Goal: Find specific page/section: Find specific page/section

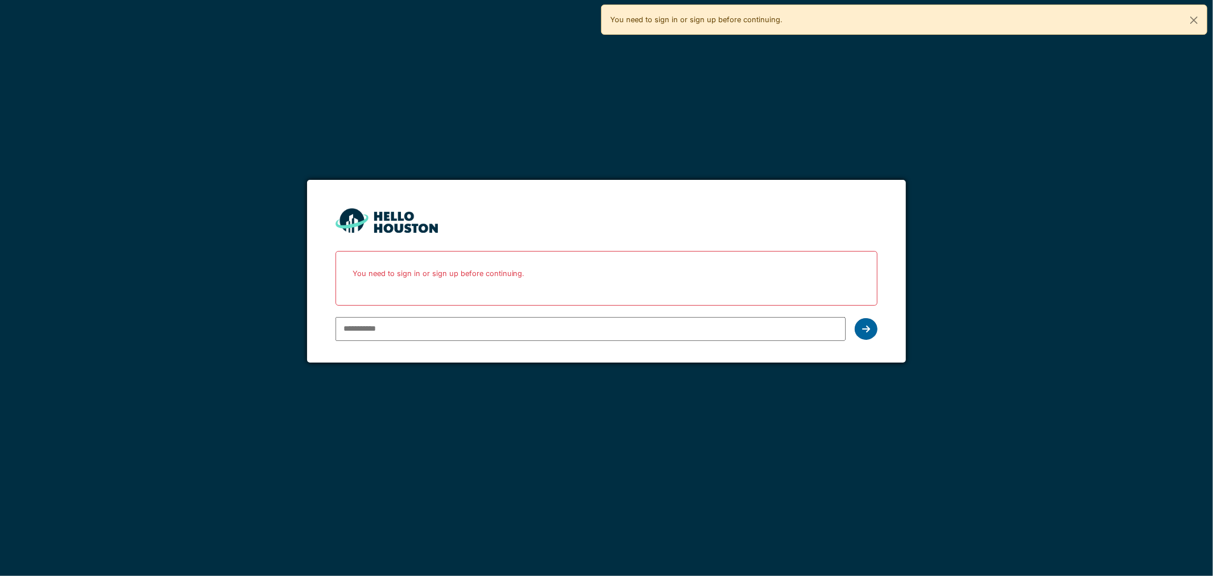
type input "**********"
click at [867, 324] on div at bounding box center [866, 329] width 23 height 22
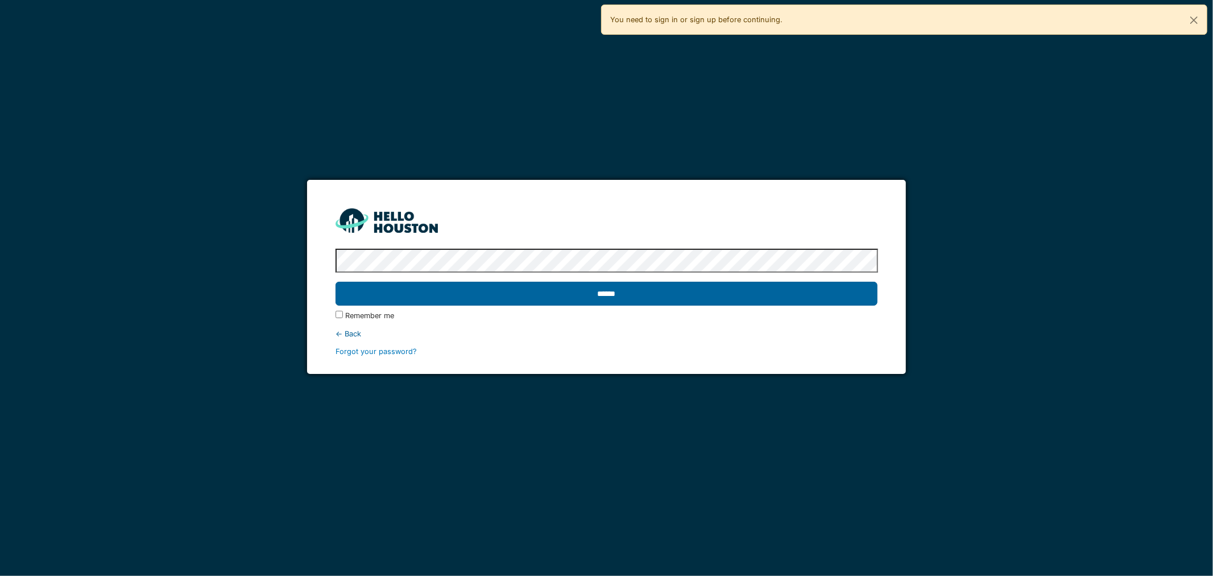
drag, startPoint x: 687, startPoint y: 306, endPoint x: 683, endPoint y: 294, distance: 12.8
click at [685, 306] on div "******" at bounding box center [607, 293] width 543 height 33
click at [683, 293] on input "******" at bounding box center [607, 294] width 543 height 24
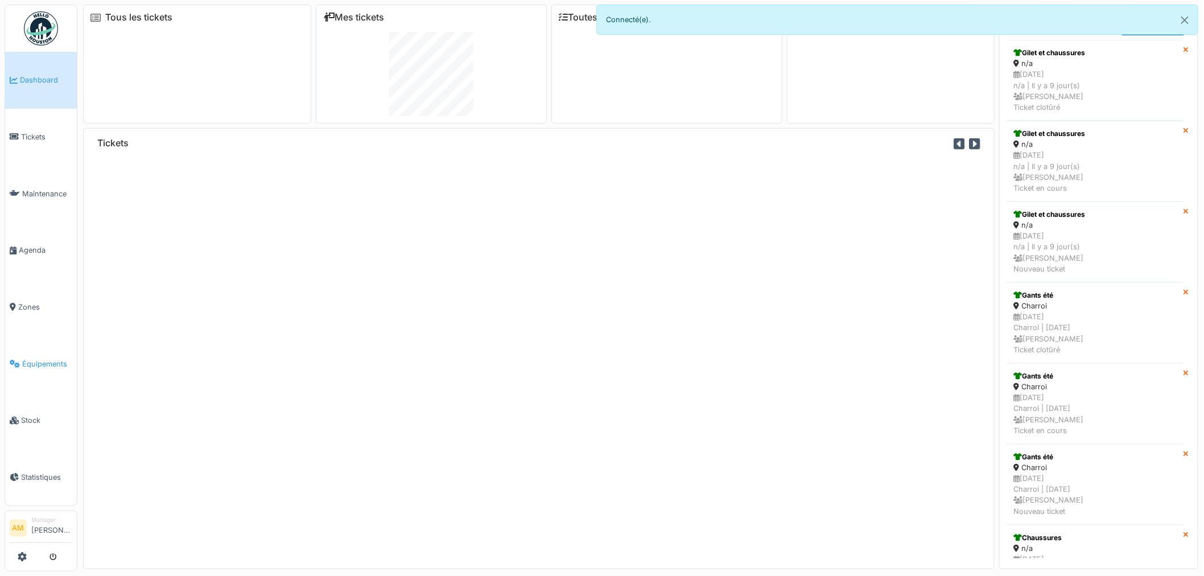
drag, startPoint x: 0, startPoint y: 0, endPoint x: 34, endPoint y: 357, distance: 358.8
click at [34, 358] on span "Équipements" at bounding box center [47, 363] width 50 height 11
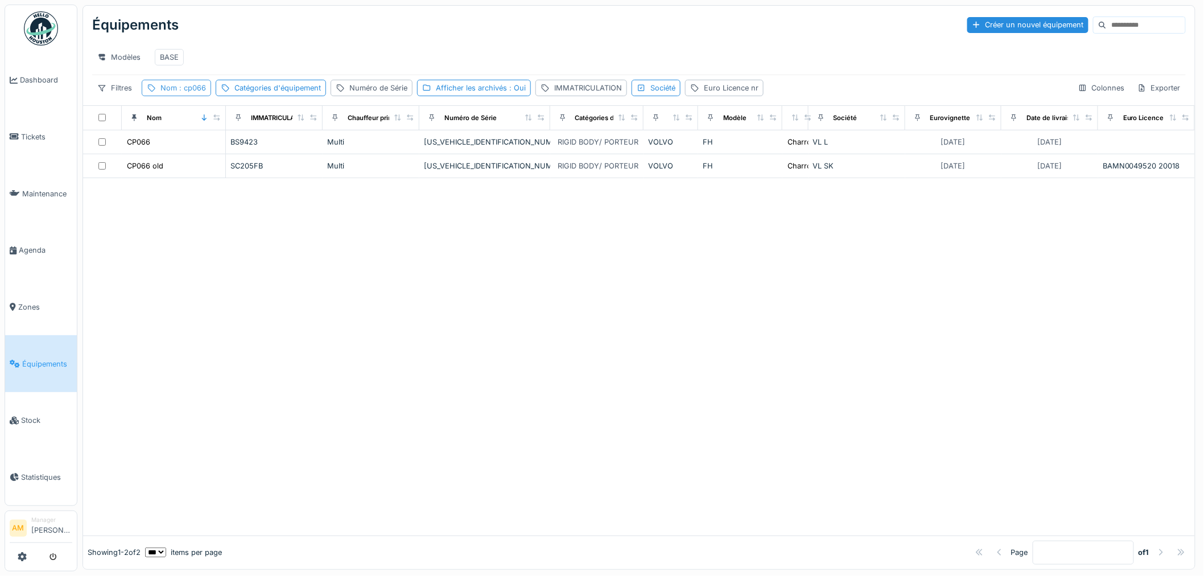
click at [191, 92] on span ": cp066" at bounding box center [191, 88] width 29 height 9
drag, startPoint x: 195, startPoint y: 158, endPoint x: 50, endPoint y: 114, distance: 151.5
click at [81, 144] on body "Dashboard Tickets Maintenance [GEOGRAPHIC_DATA] Zones Équipements Stock Statist…" at bounding box center [602, 288] width 1204 height 576
type input "*****"
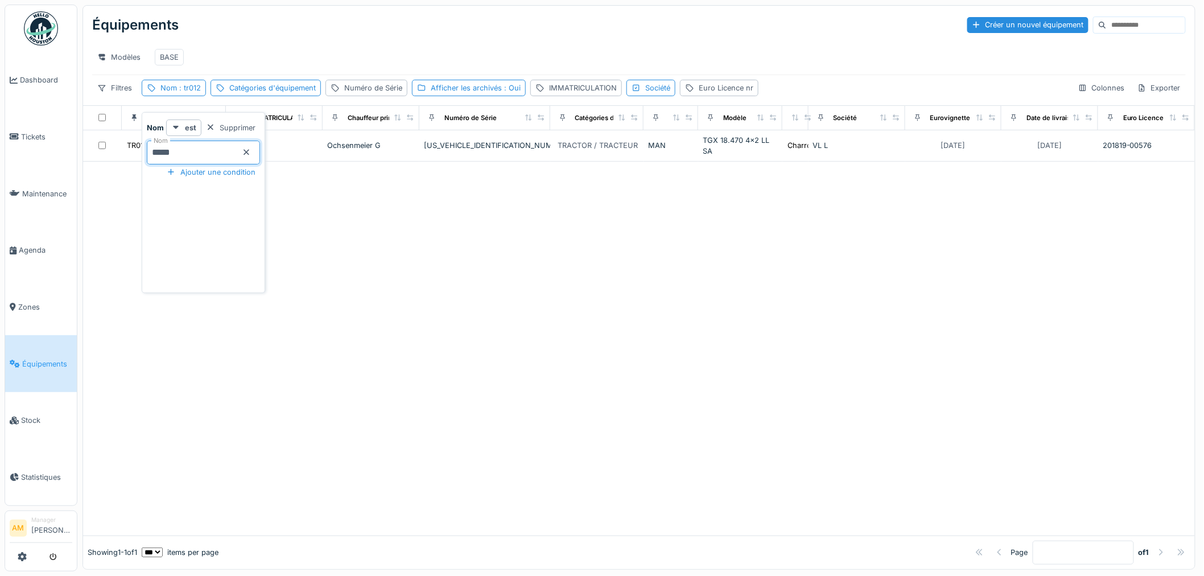
click at [506, 478] on div at bounding box center [638, 349] width 1111 height 374
click at [504, 348] on div at bounding box center [638, 349] width 1111 height 374
click at [199, 93] on div "Nom : tr012" at bounding box center [174, 88] width 64 height 16
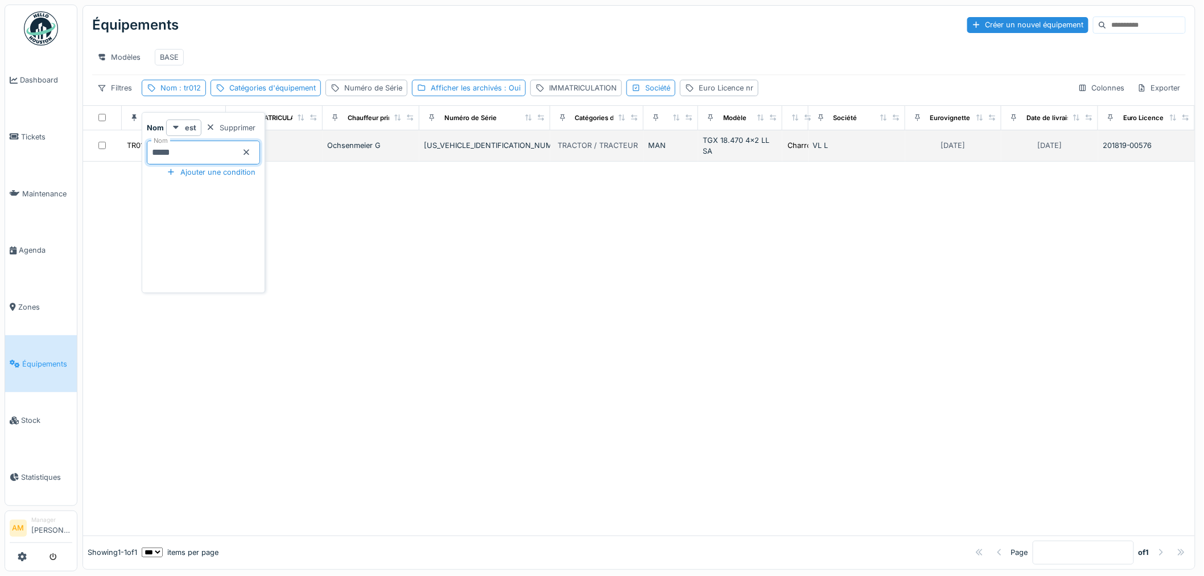
drag, startPoint x: 198, startPoint y: 151, endPoint x: 100, endPoint y: 159, distance: 98.2
click at [100, 159] on body "Dashboard Tickets Maintenance [GEOGRAPHIC_DATA] Zones Équipements Stock Statist…" at bounding box center [602, 288] width 1204 height 576
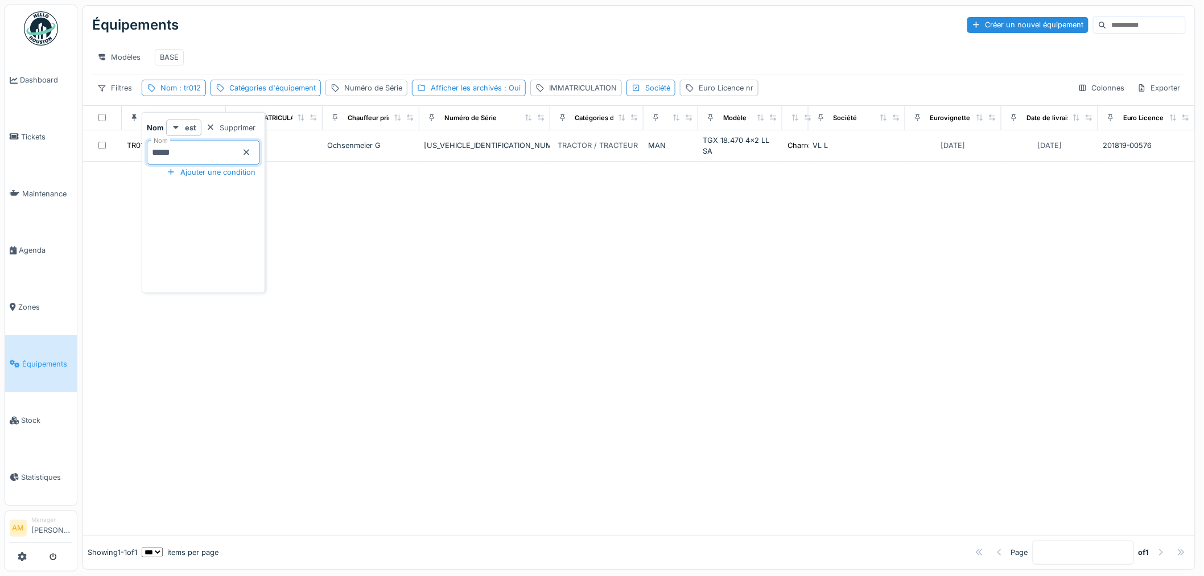
type input "*****"
click at [436, 324] on div at bounding box center [638, 344] width 1111 height 381
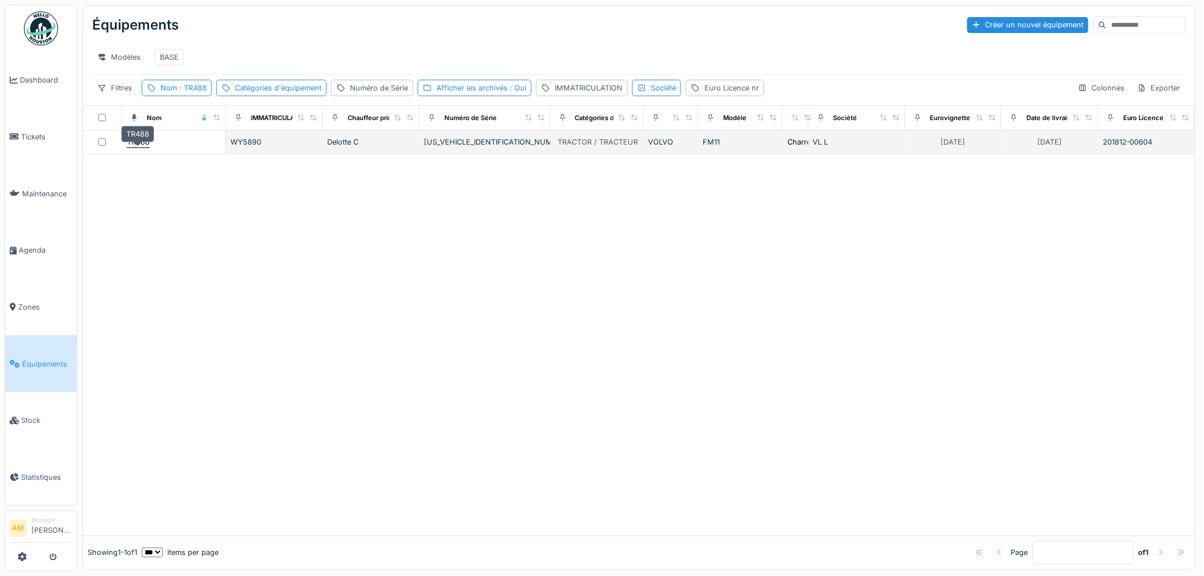
click at [145, 147] on div "TR488" at bounding box center [138, 142] width 23 height 11
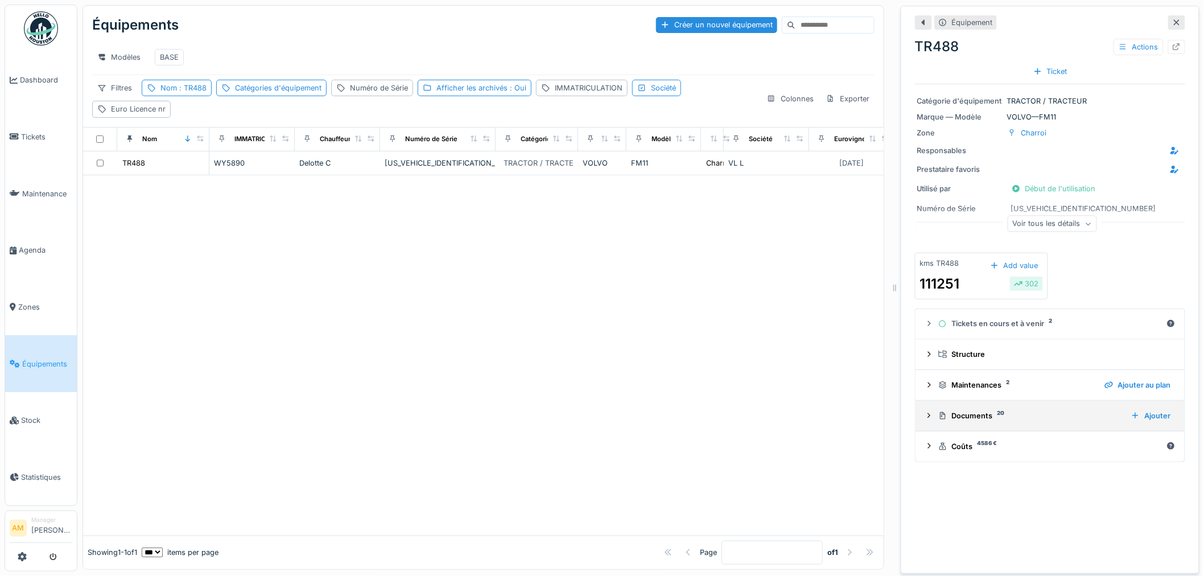
click at [924, 416] on icon at bounding box center [928, 415] width 9 height 7
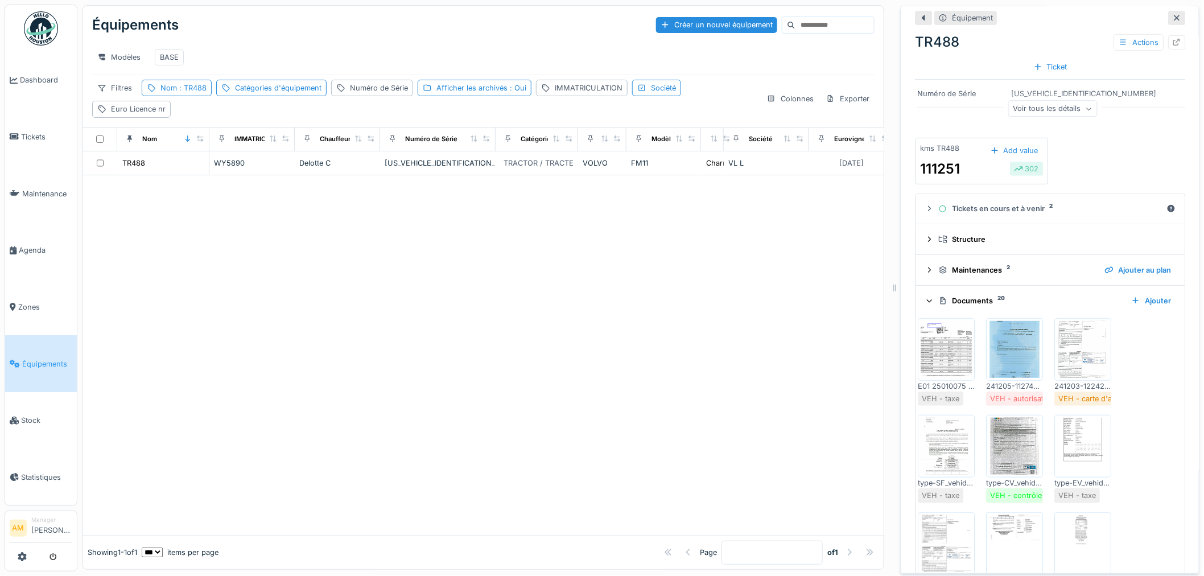
scroll to position [126, 0]
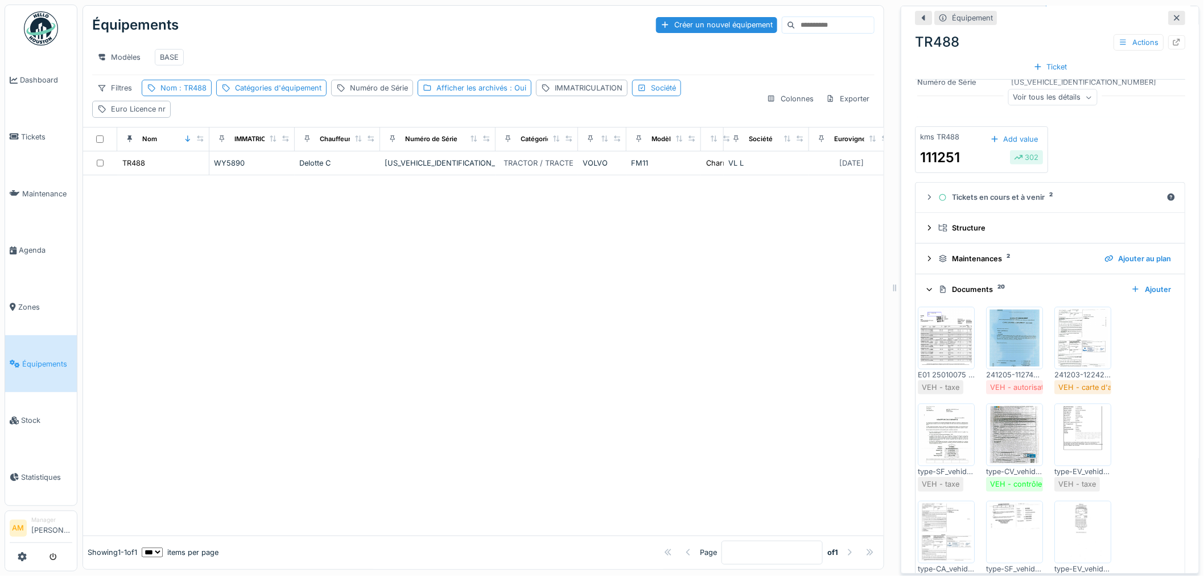
click at [945, 359] on img at bounding box center [945, 337] width 51 height 57
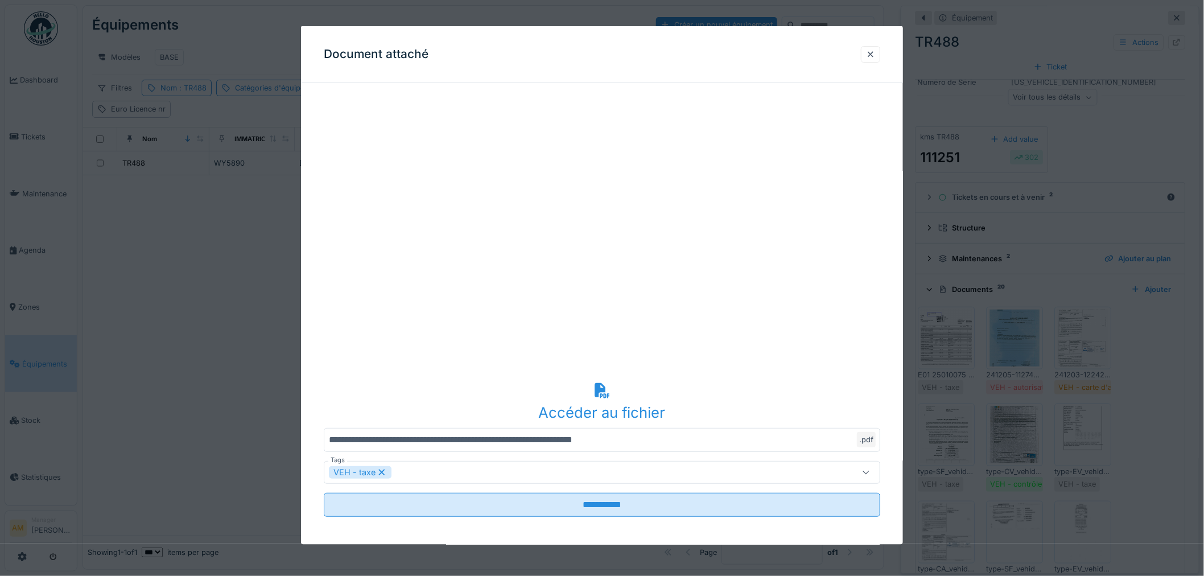
click at [945, 359] on div at bounding box center [602, 288] width 1204 height 576
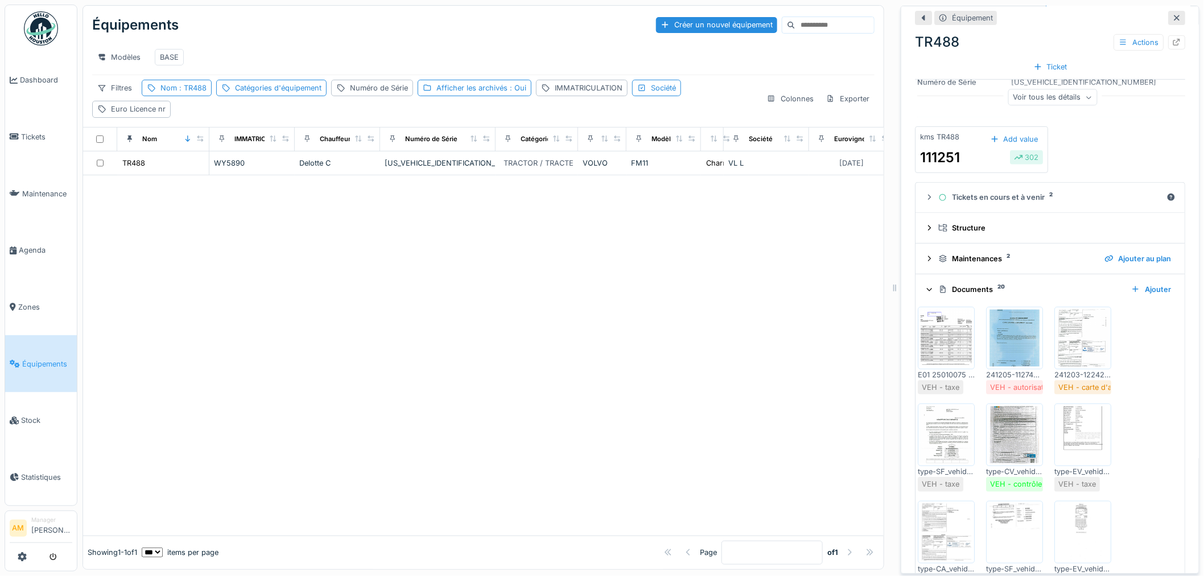
click at [1052, 101] on div "Voir tous les détails" at bounding box center [1051, 97] width 89 height 16
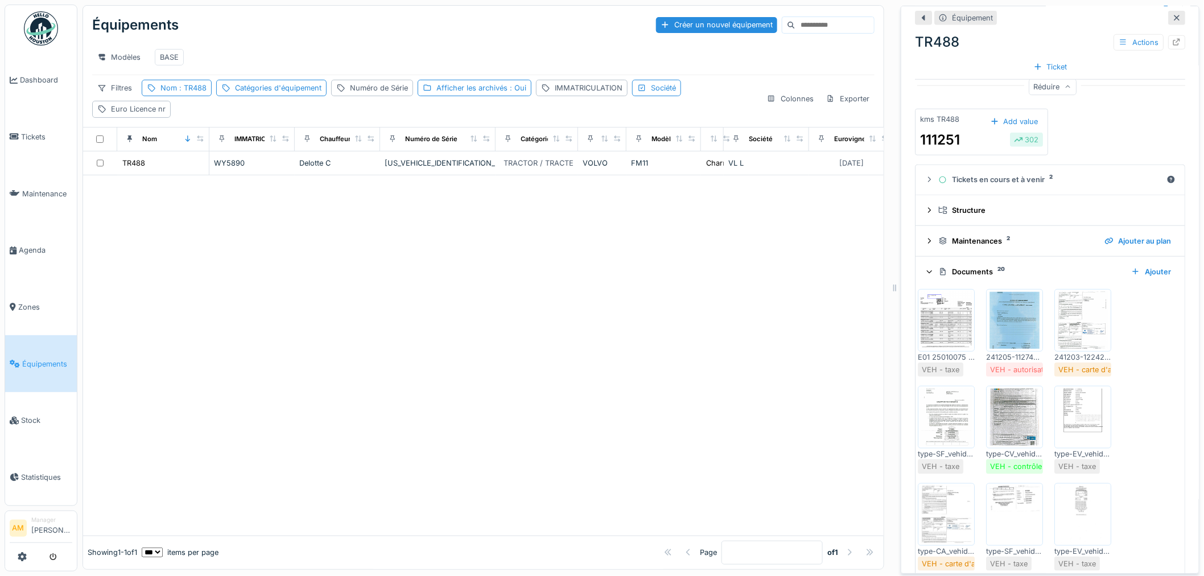
scroll to position [2148, 0]
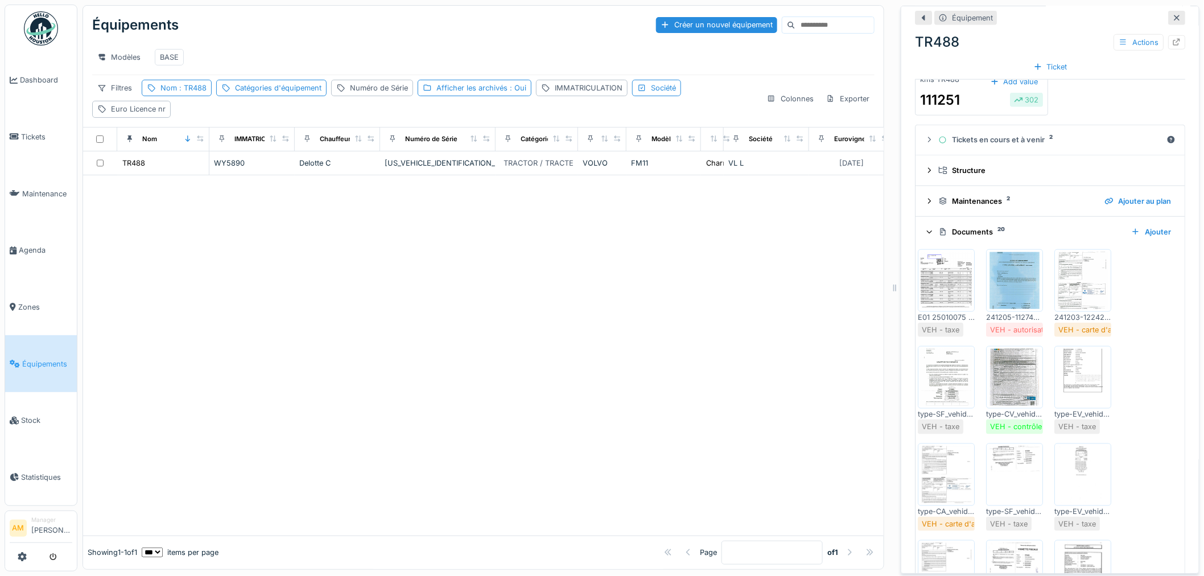
click at [936, 371] on img at bounding box center [945, 377] width 51 height 57
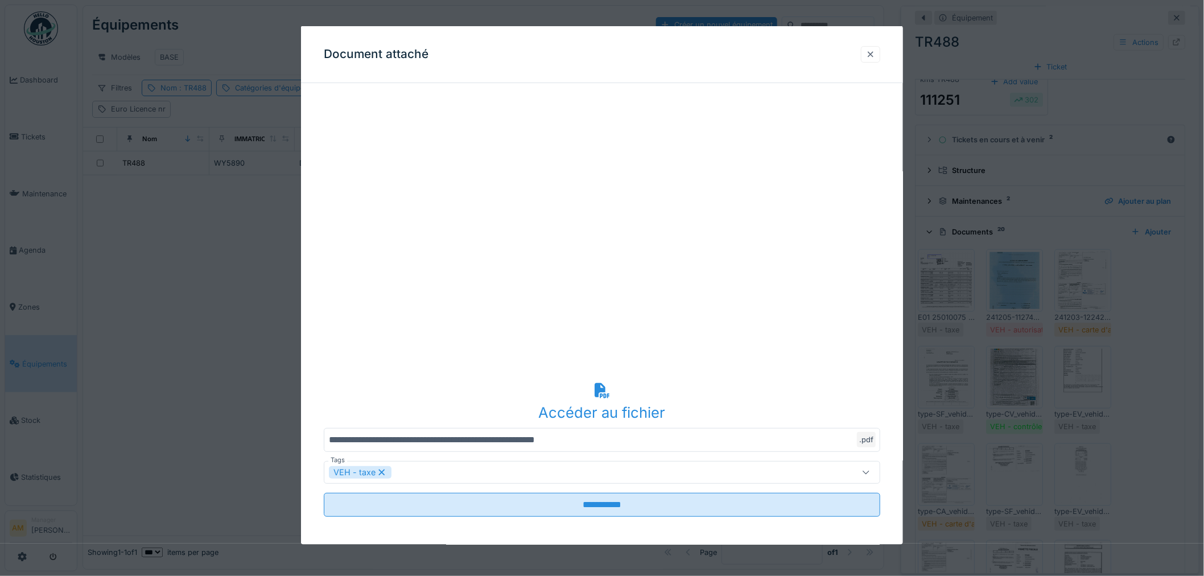
click at [875, 56] on div at bounding box center [870, 53] width 9 height 11
